Goal: Communication & Community: Answer question/provide support

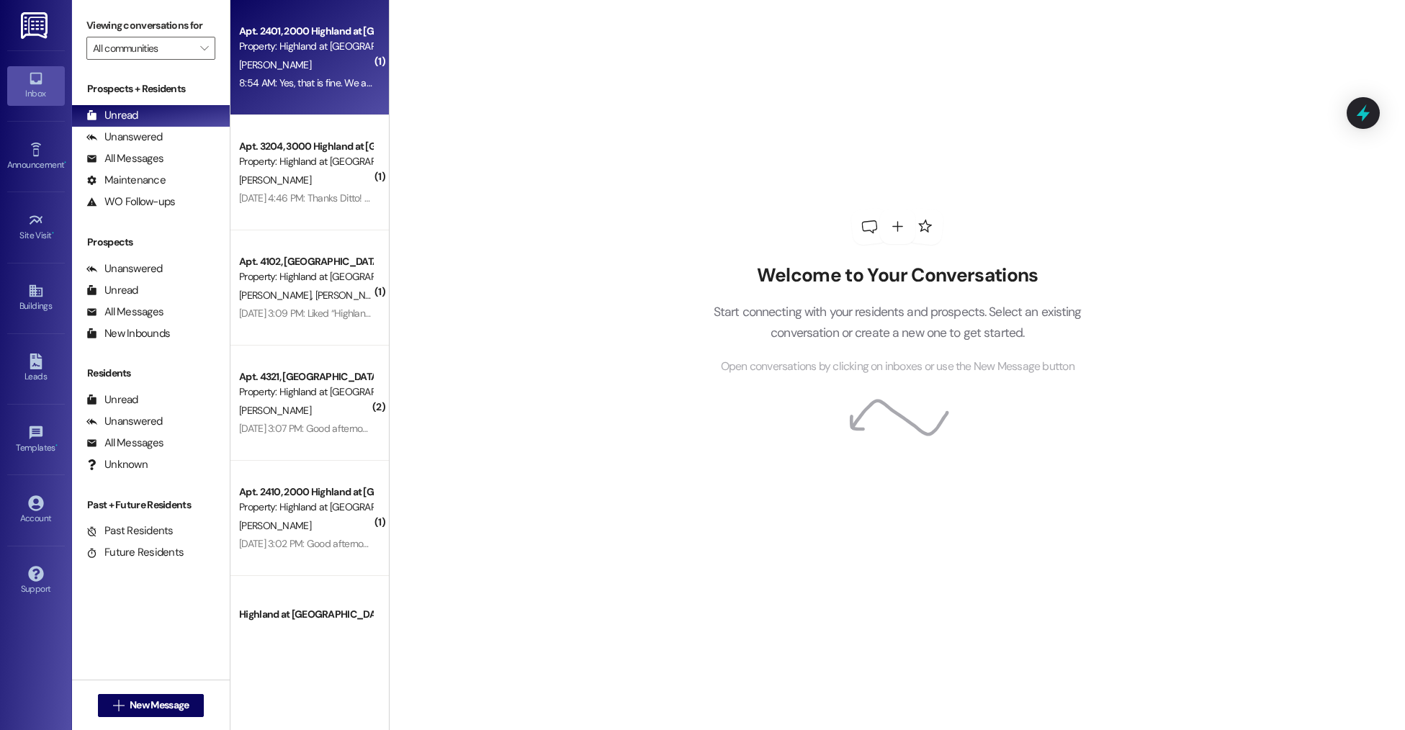
click at [293, 53] on div "Property: Highland at Spring Hill" at bounding box center [305, 46] width 133 height 15
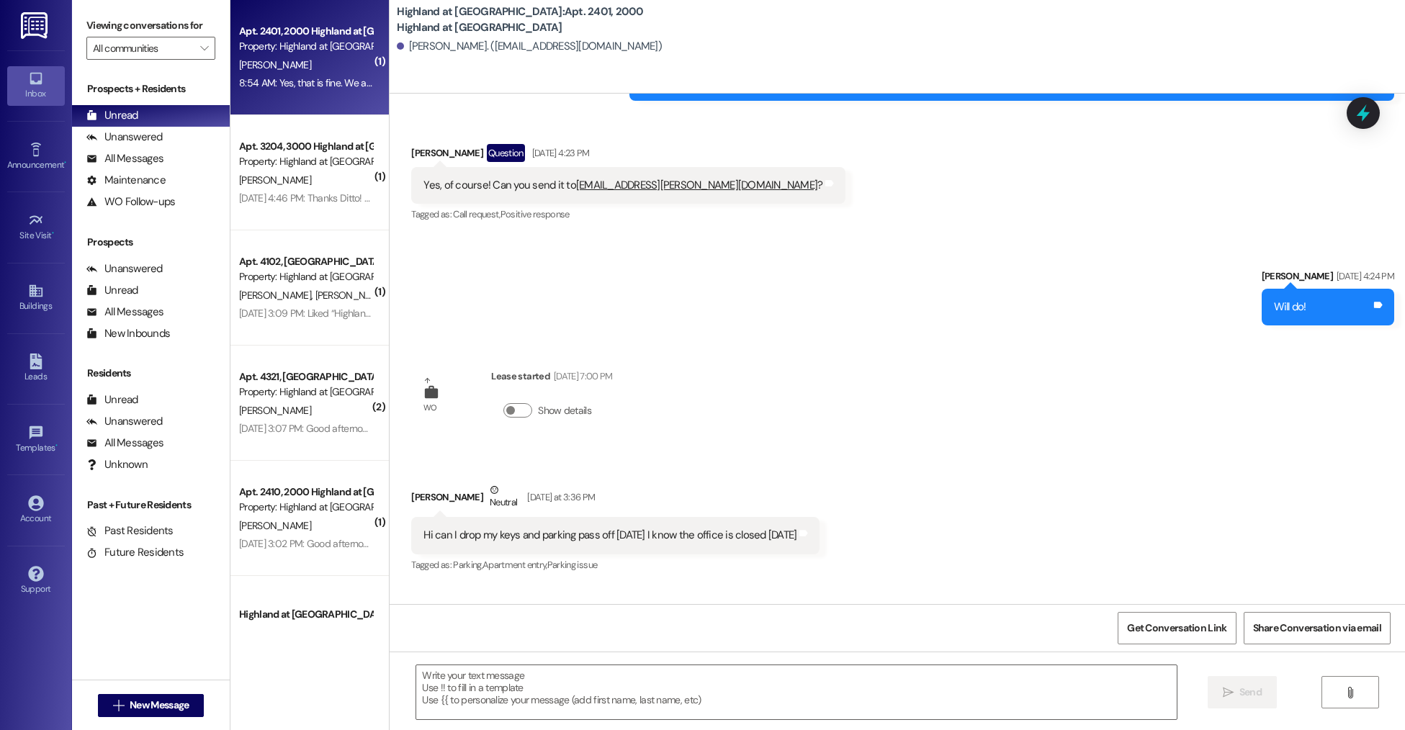
scroll to position [16960, 0]
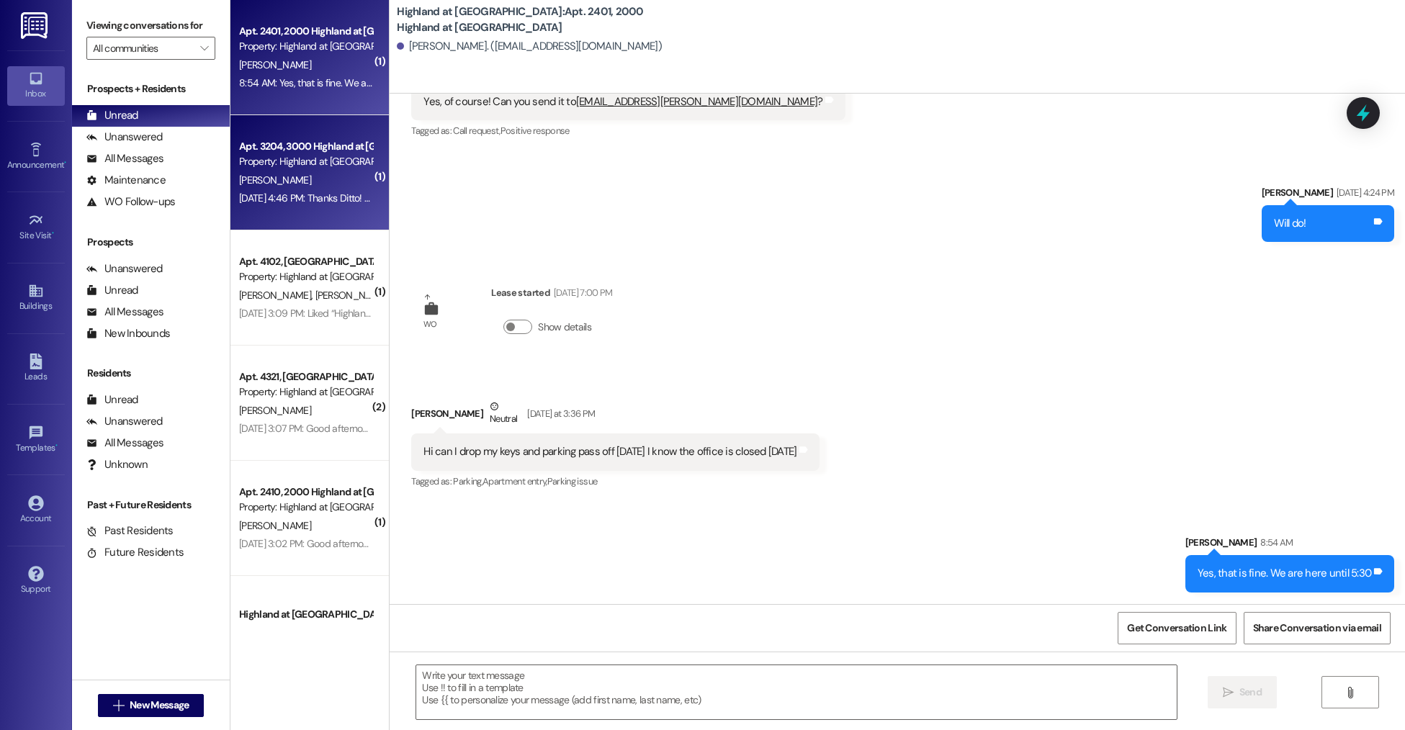
click at [296, 207] on div "Aug 30, 2025 at 4:46 PM: Thanks Ditto! 🩷 Aug 30, 2025 at 4:46 PM: Thanks Ditto!…" at bounding box center [306, 198] width 136 height 18
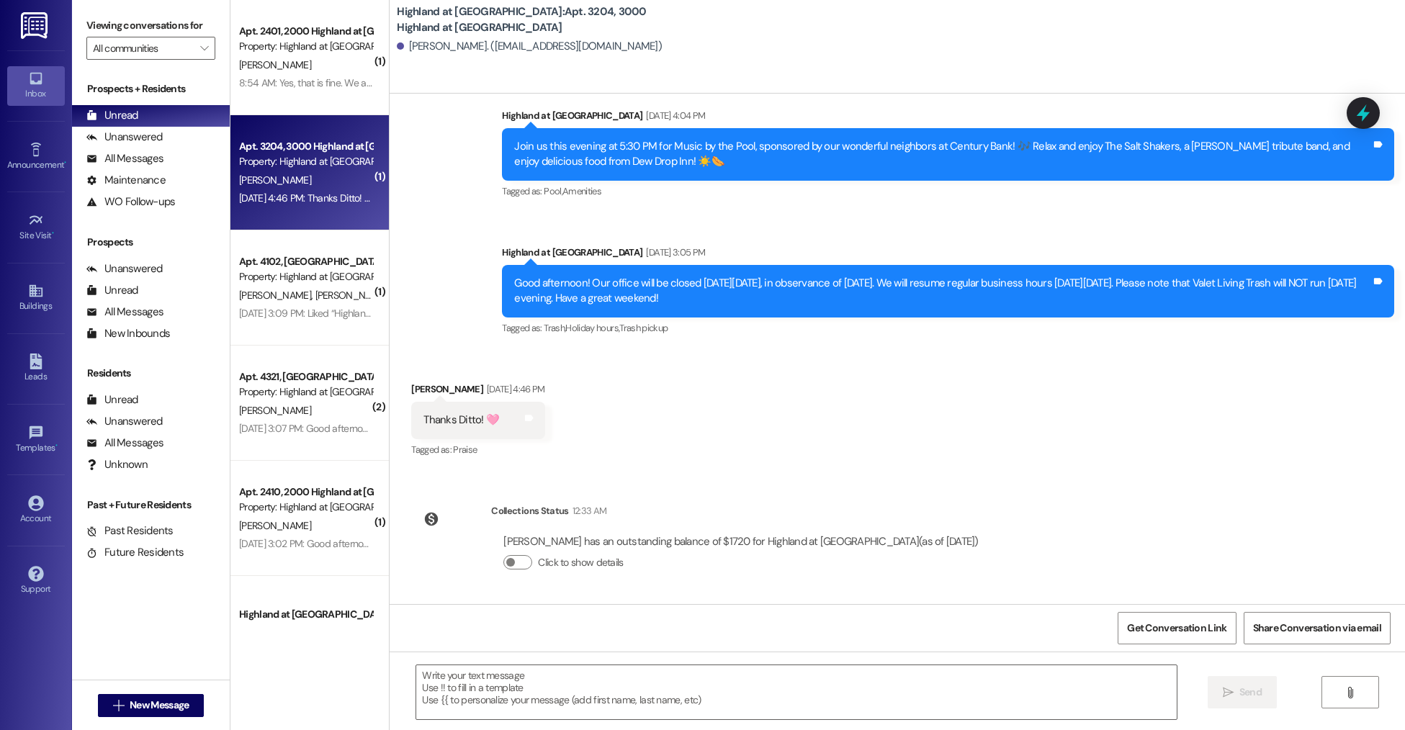
scroll to position [14625, 0]
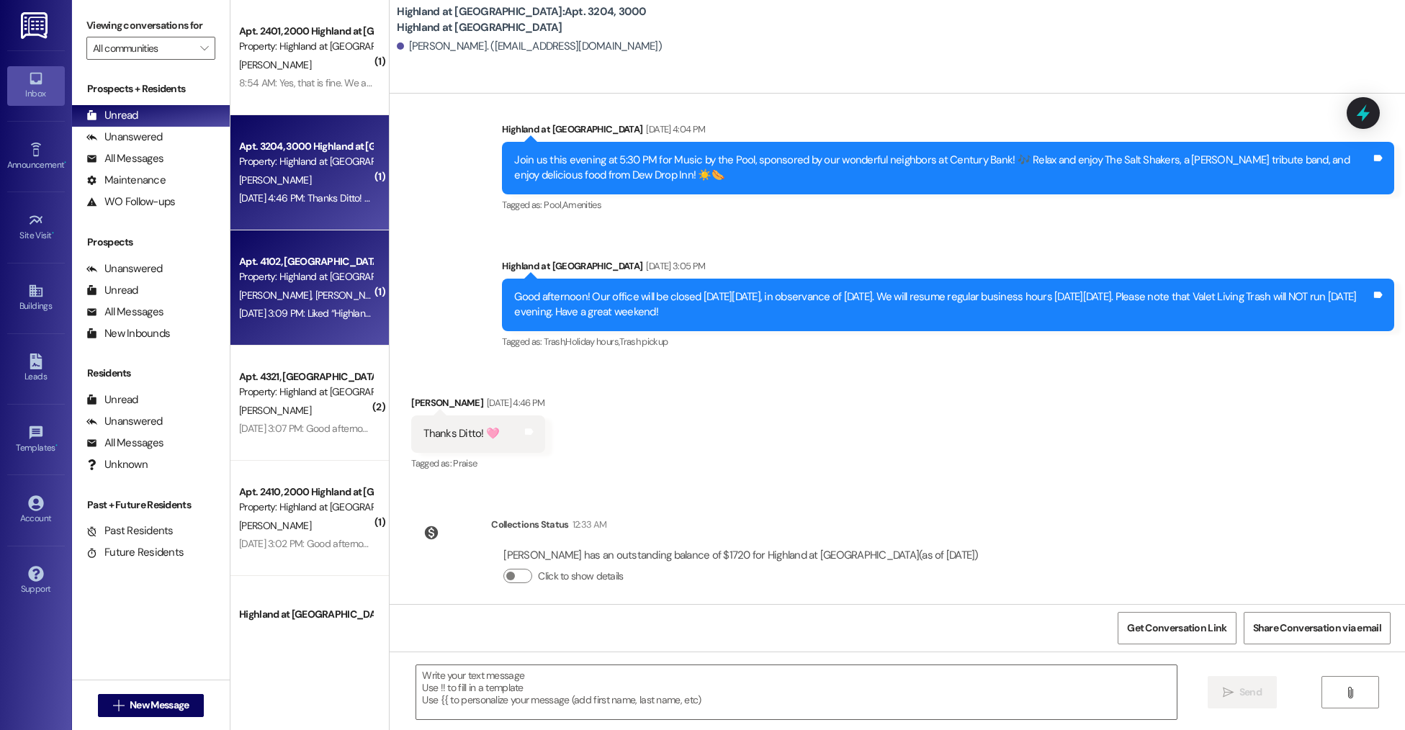
click at [248, 274] on div "Property: Highland at Spring Hill" at bounding box center [305, 276] width 133 height 15
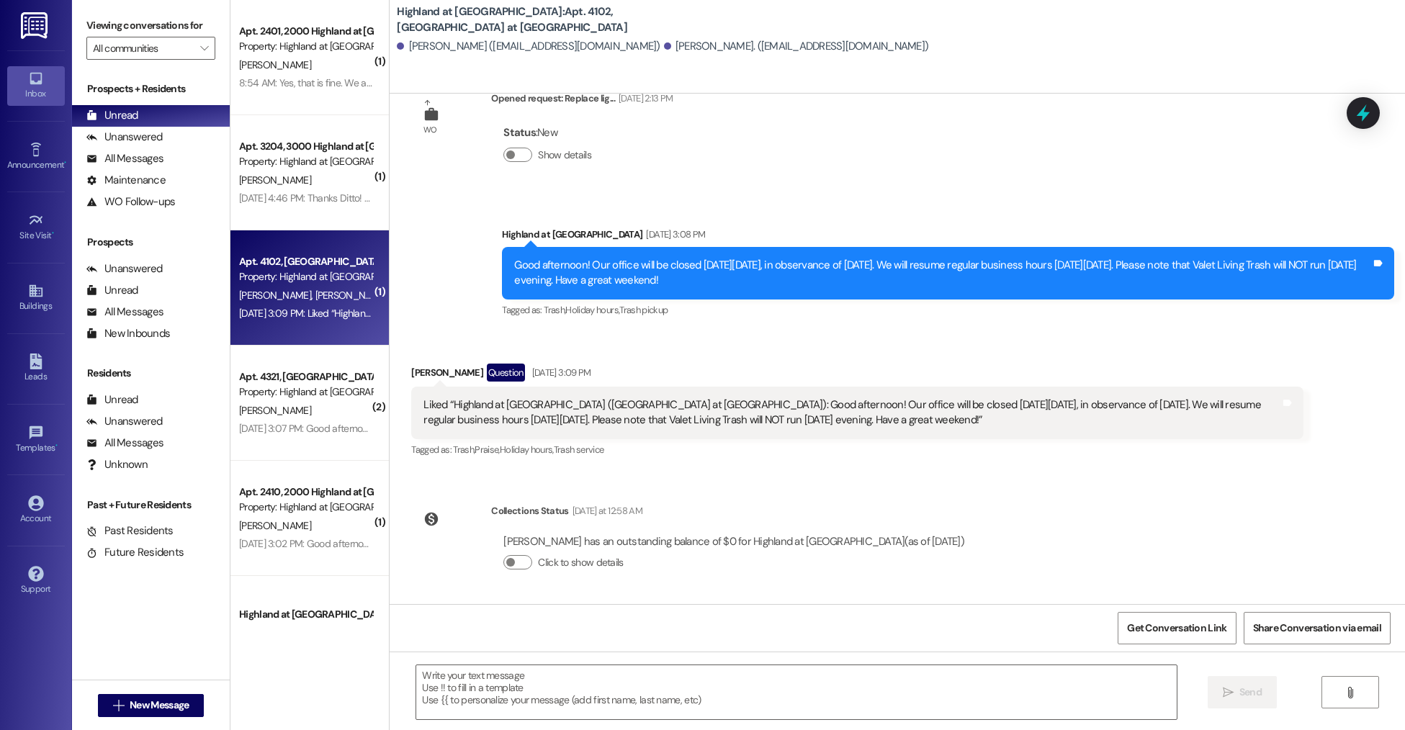
scroll to position [8281, 0]
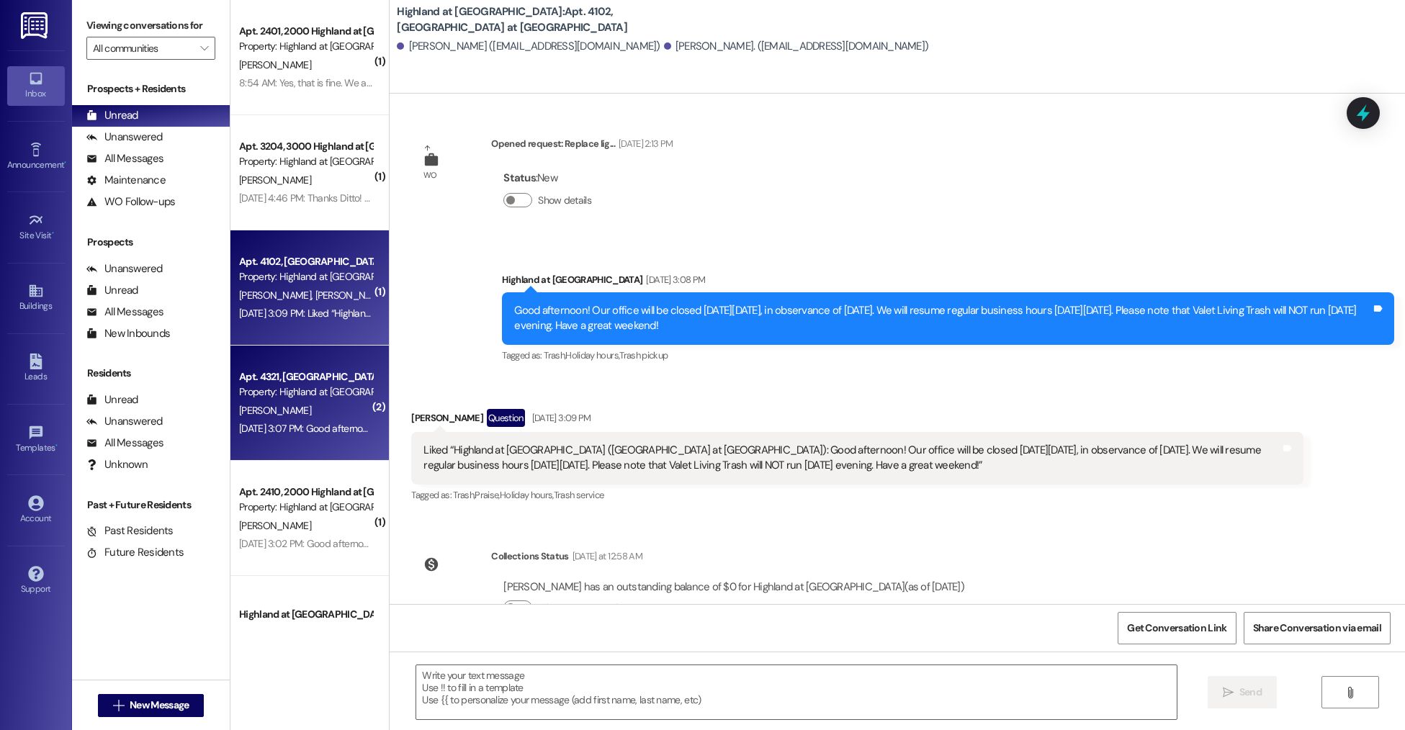
click at [265, 412] on div "C. Adam" at bounding box center [306, 411] width 136 height 18
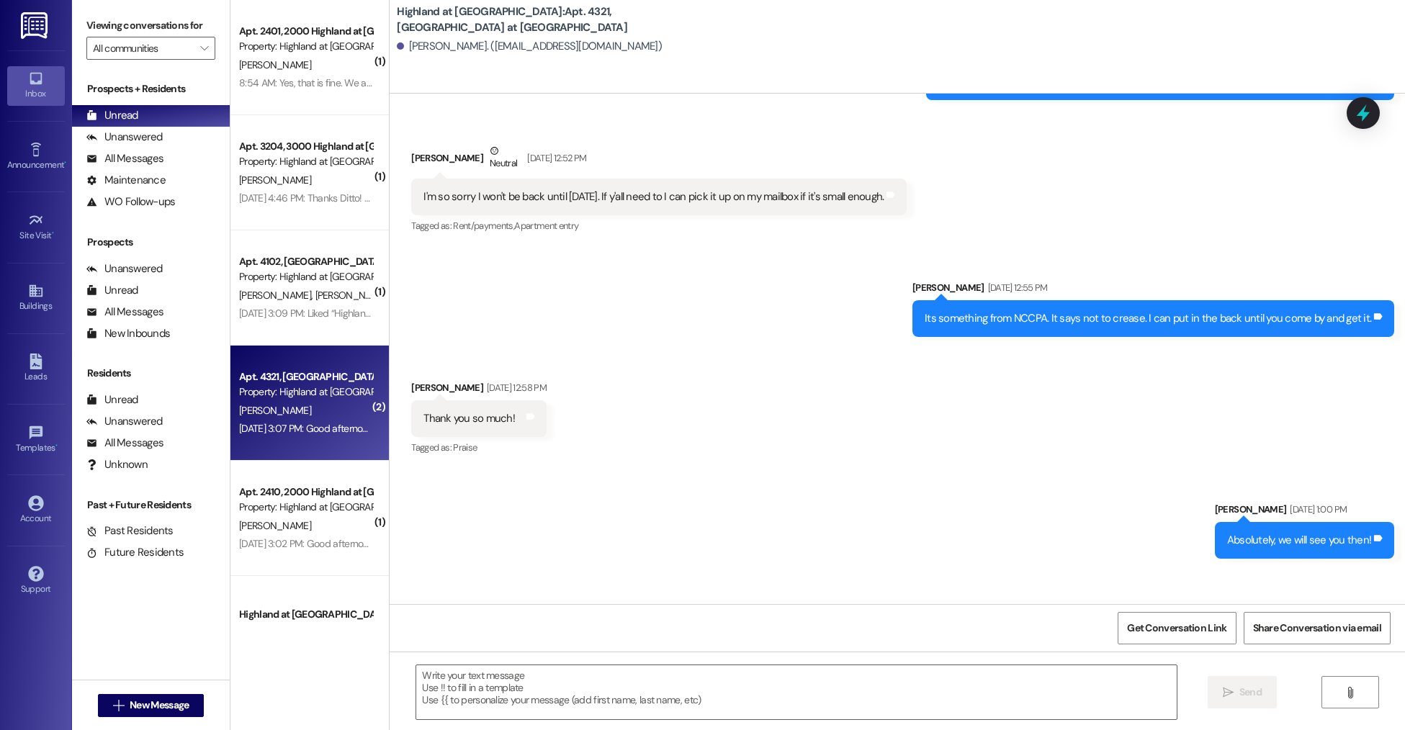
scroll to position [4994, 0]
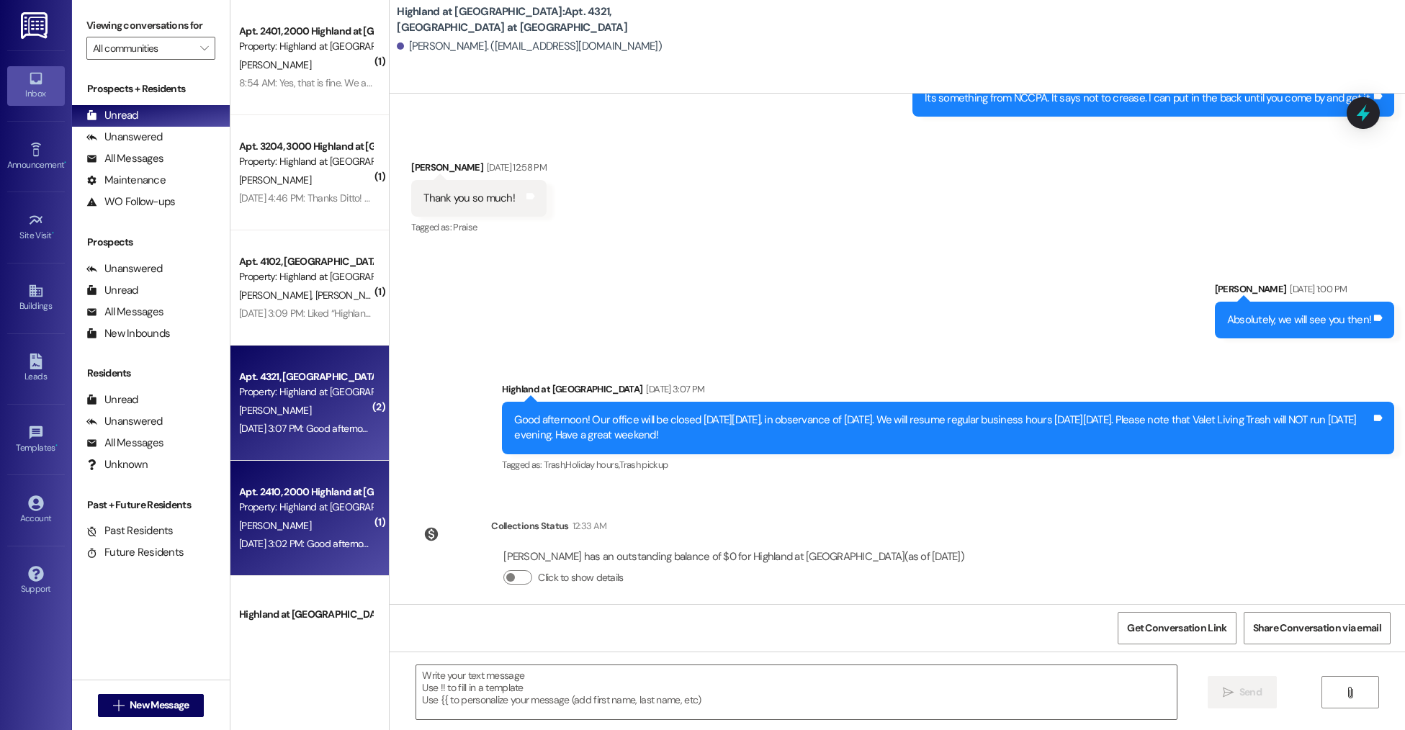
click at [274, 508] on div "Property: Highland at Spring Hill" at bounding box center [305, 507] width 133 height 15
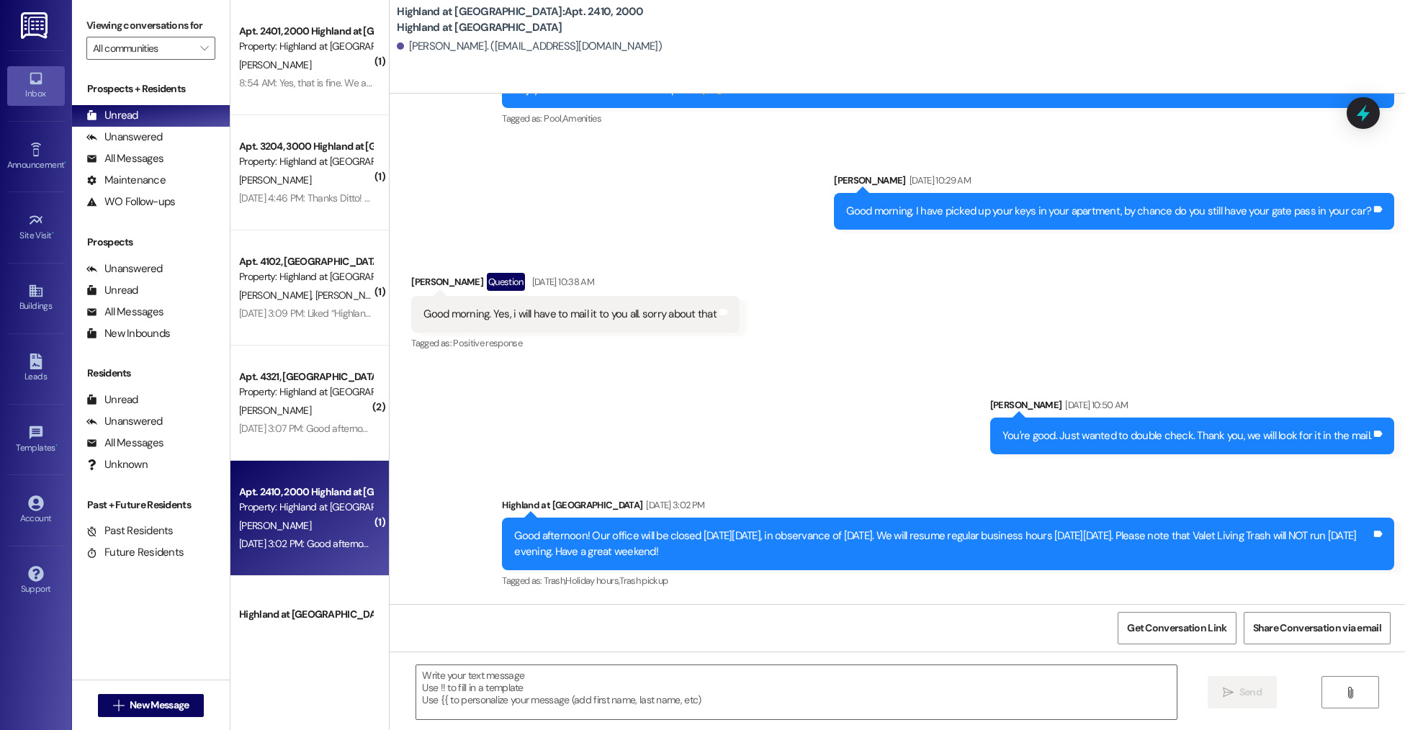
scroll to position [19396, 0]
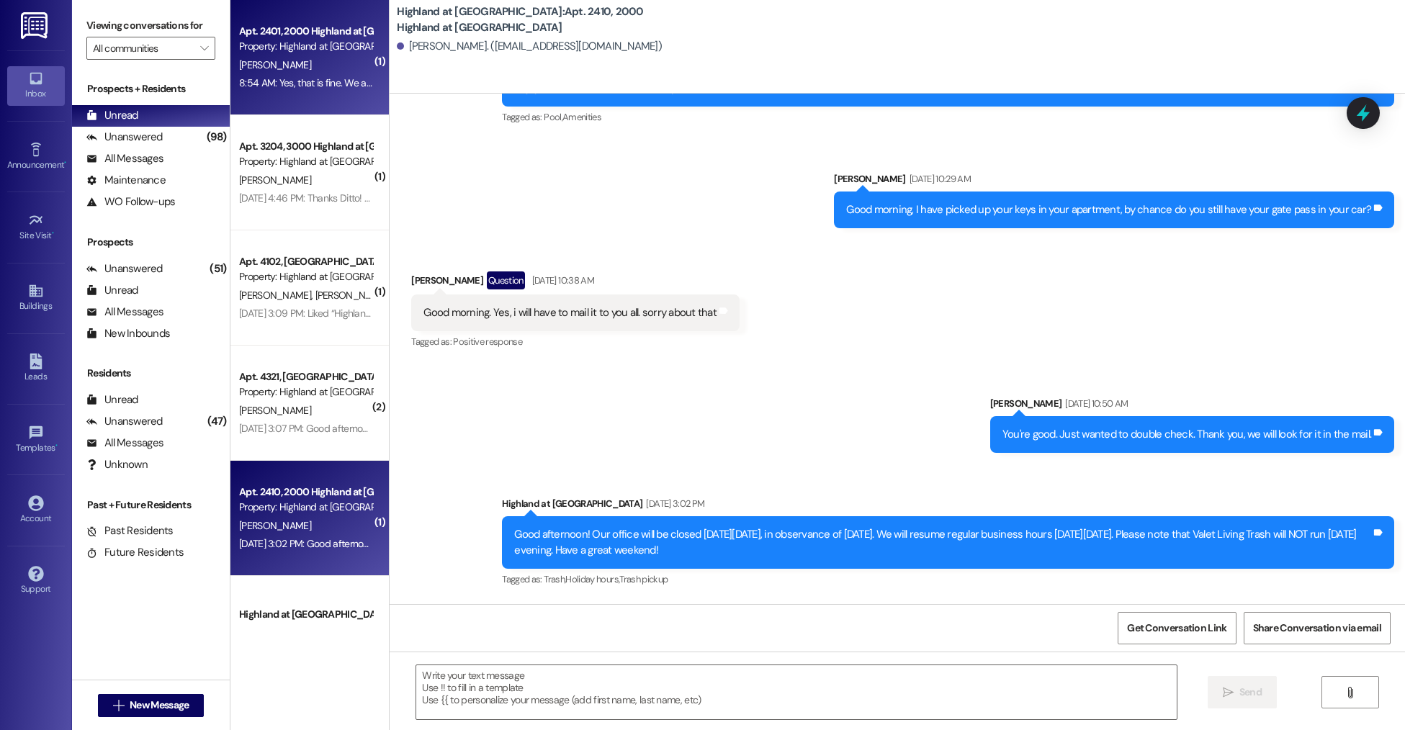
click at [289, 65] on div "S. Stutman" at bounding box center [306, 65] width 136 height 18
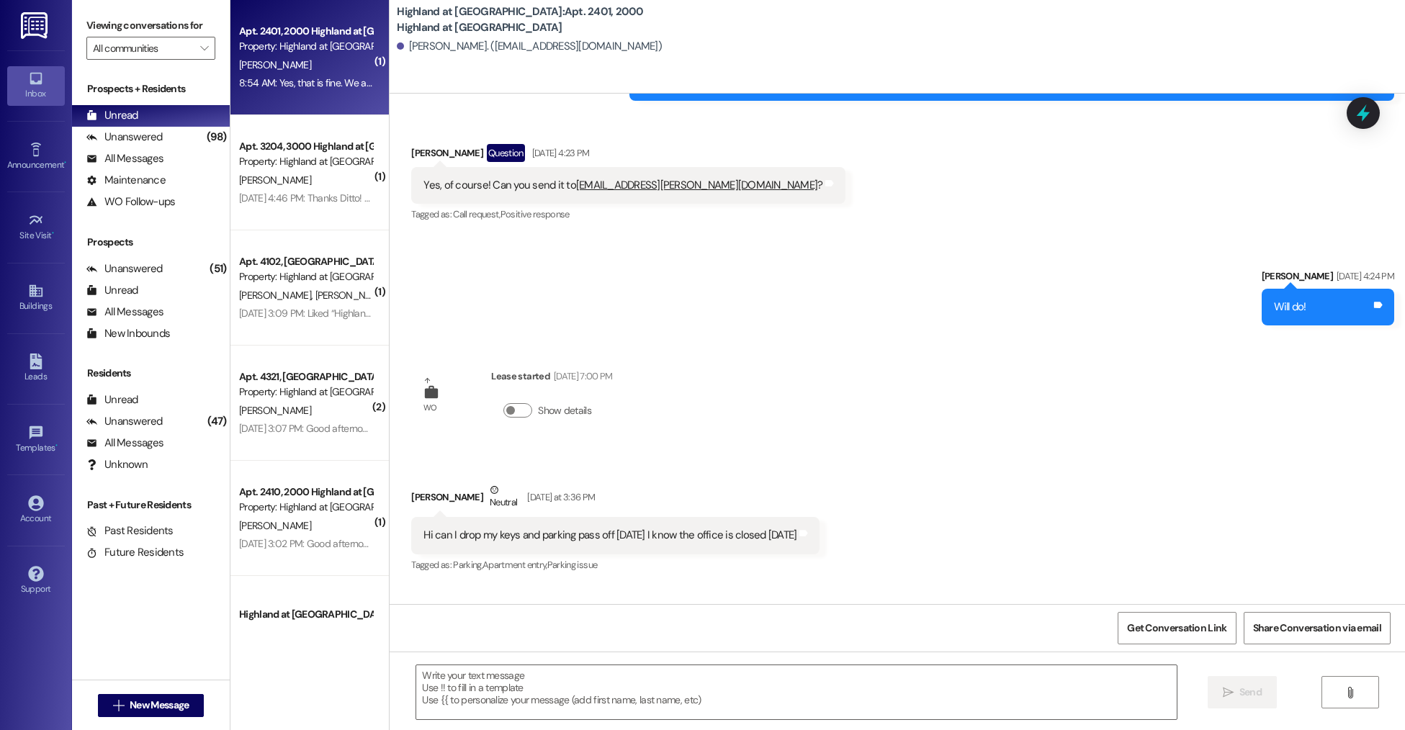
scroll to position [16960, 0]
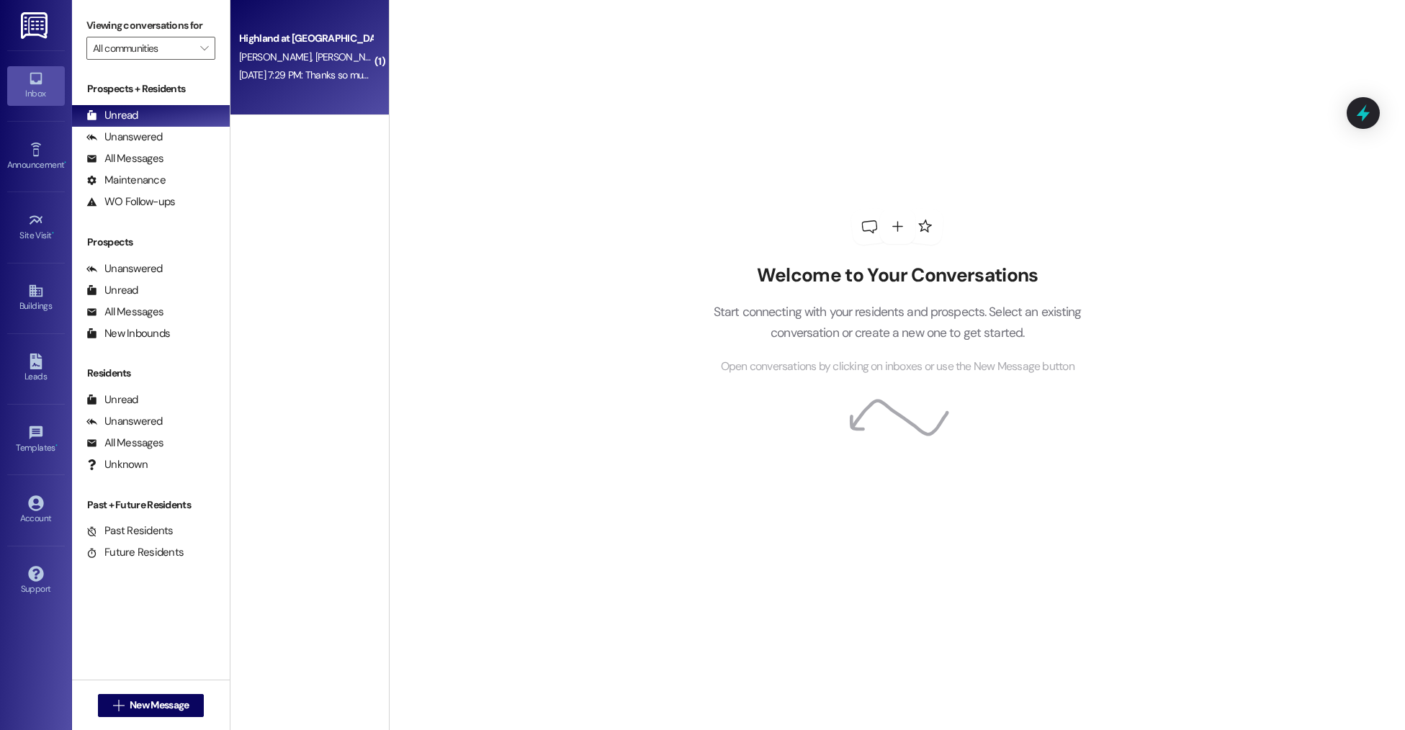
click at [315, 56] on span "[PERSON_NAME]" at bounding box center [351, 56] width 72 height 13
